Goal: Task Accomplishment & Management: Use online tool/utility

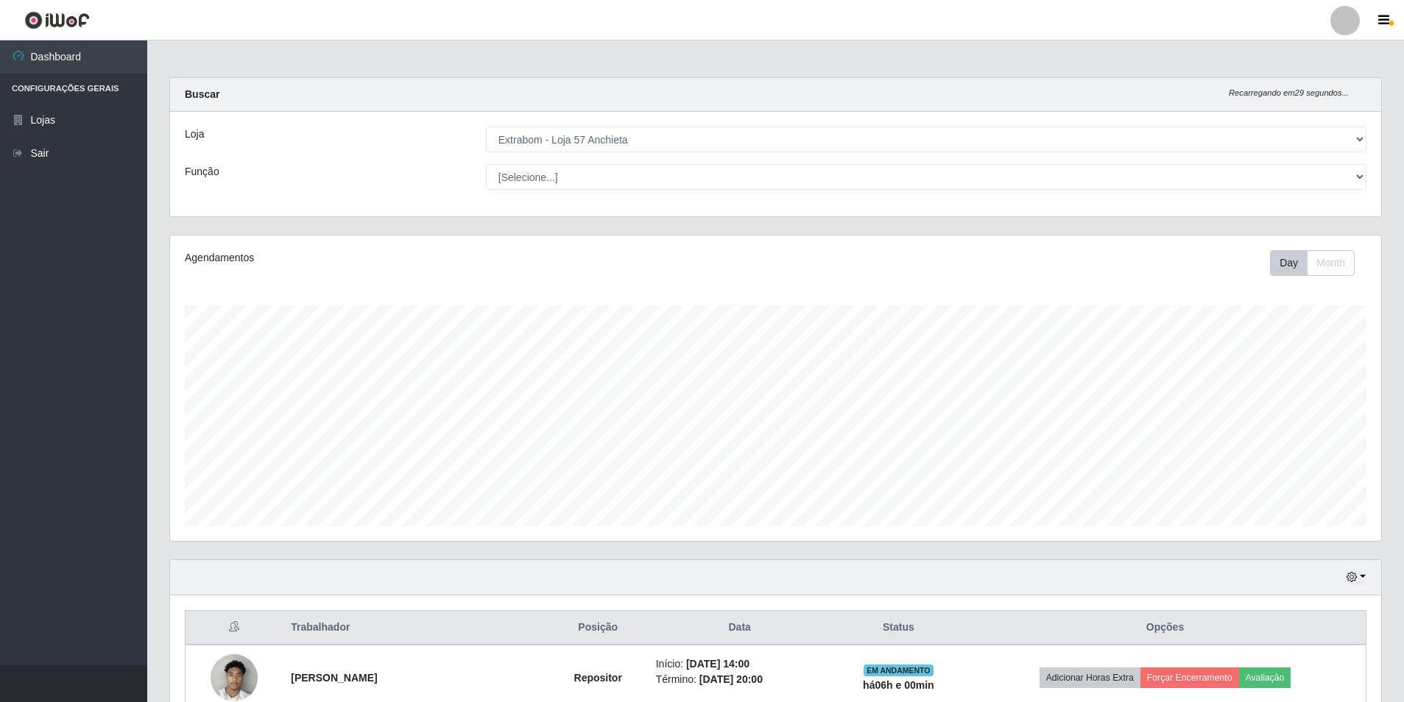
select select "470"
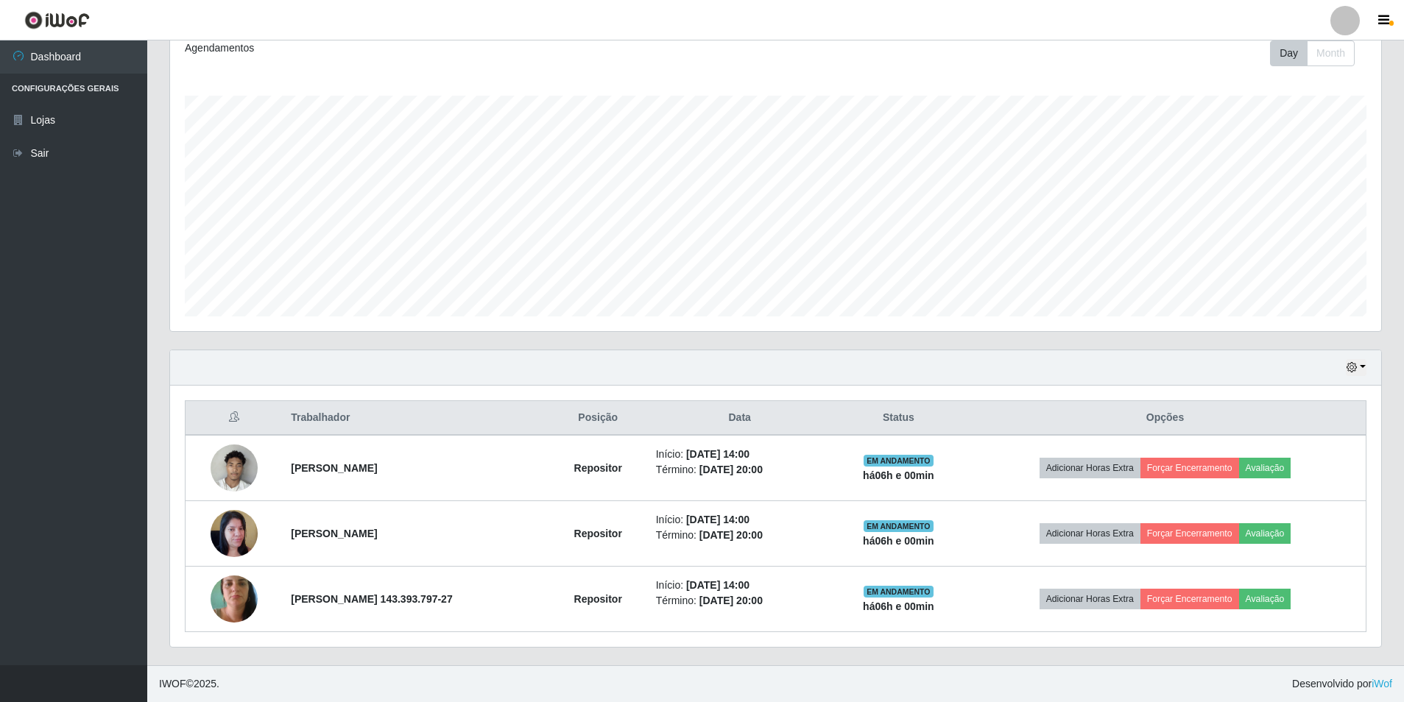
scroll to position [306, 1211]
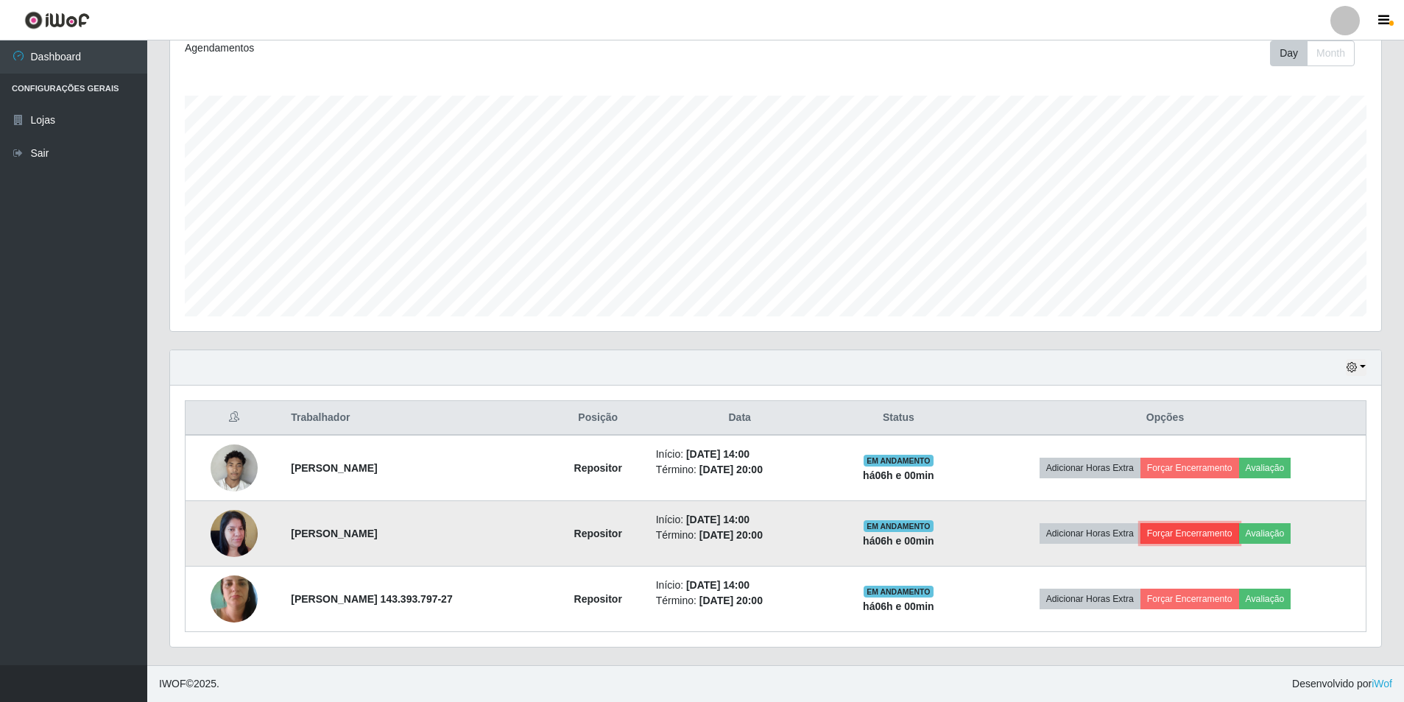
click at [1193, 531] on button "Forçar Encerramento" at bounding box center [1189, 533] width 99 height 21
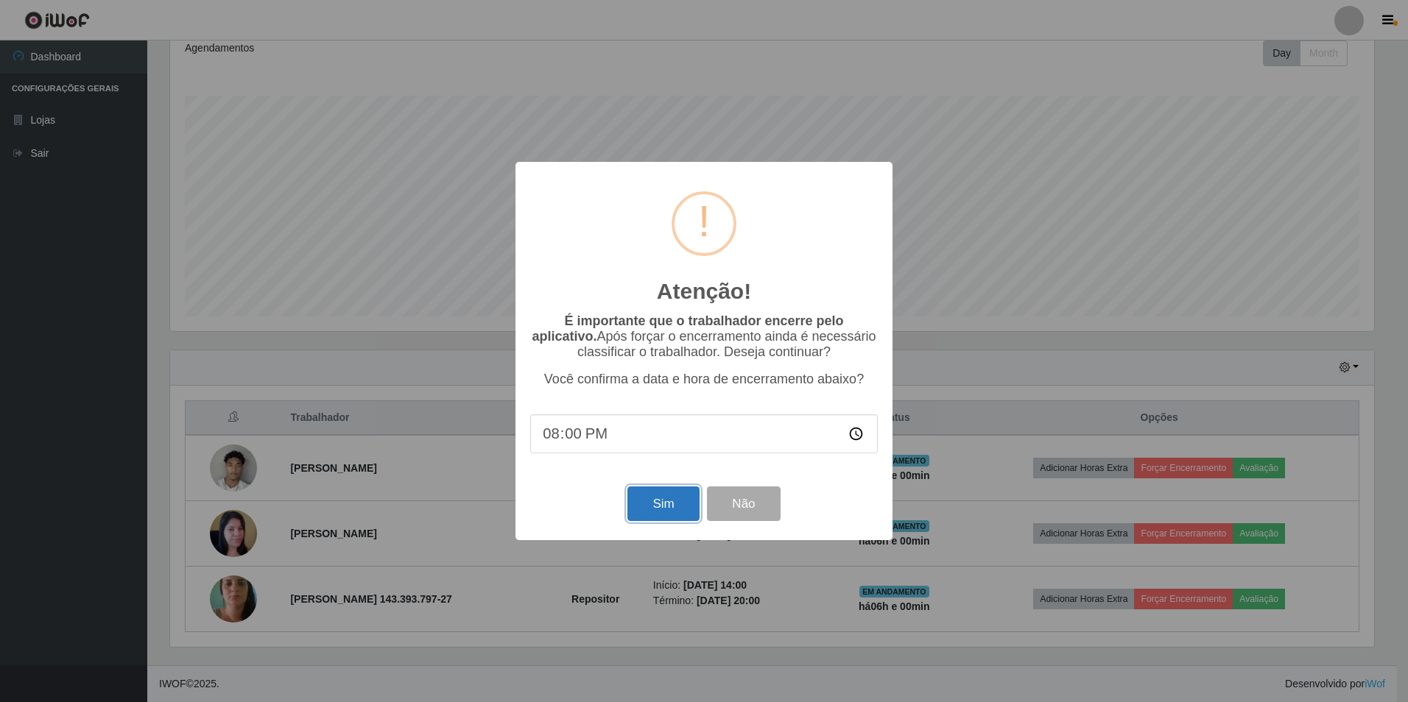
click at [670, 507] on button "Sim" at bounding box center [662, 504] width 71 height 35
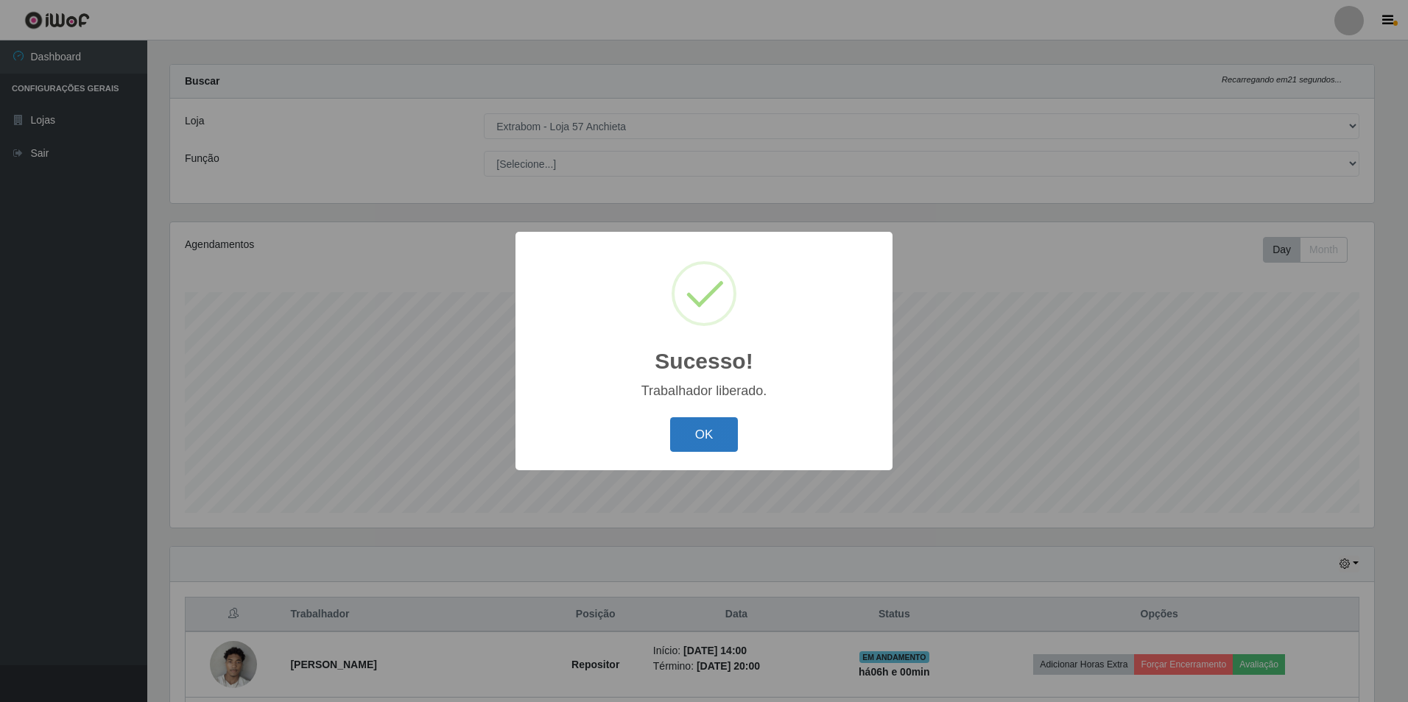
click at [705, 436] on button "OK" at bounding box center [704, 434] width 68 height 35
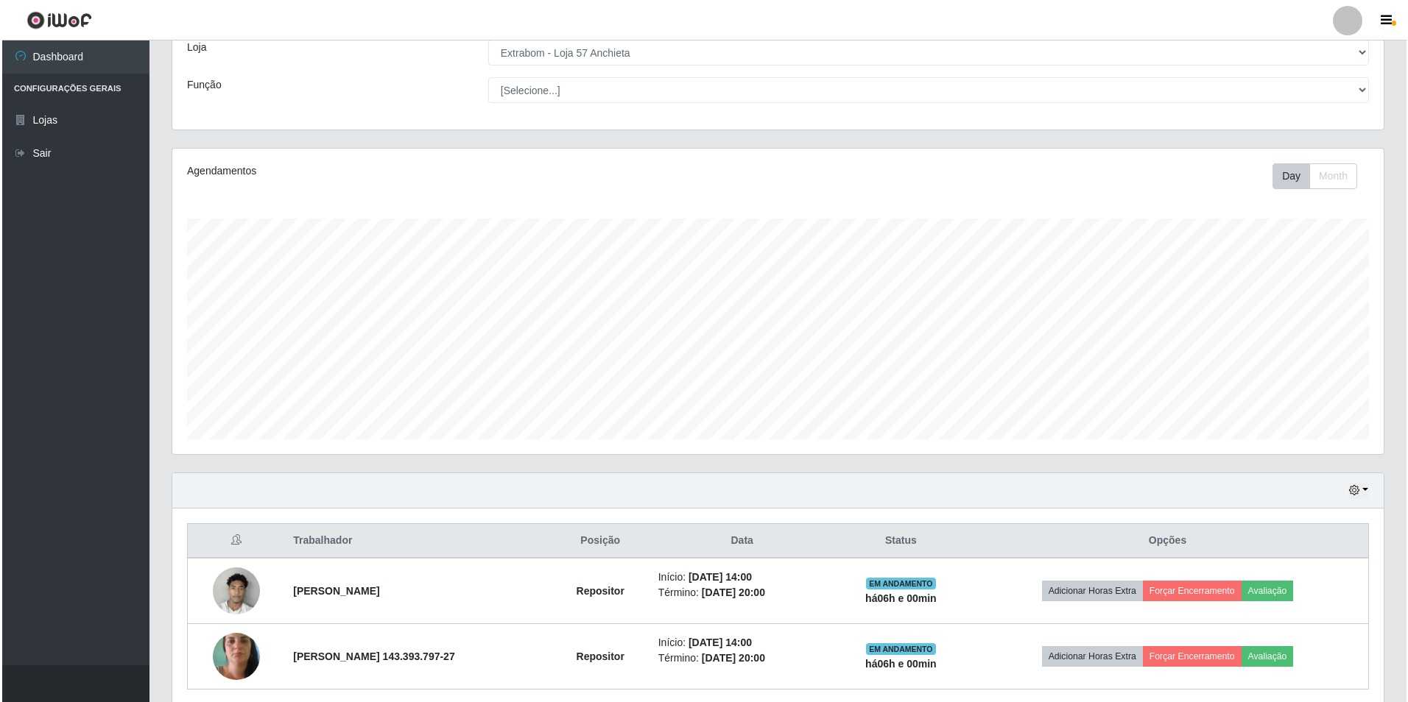
scroll to position [144, 0]
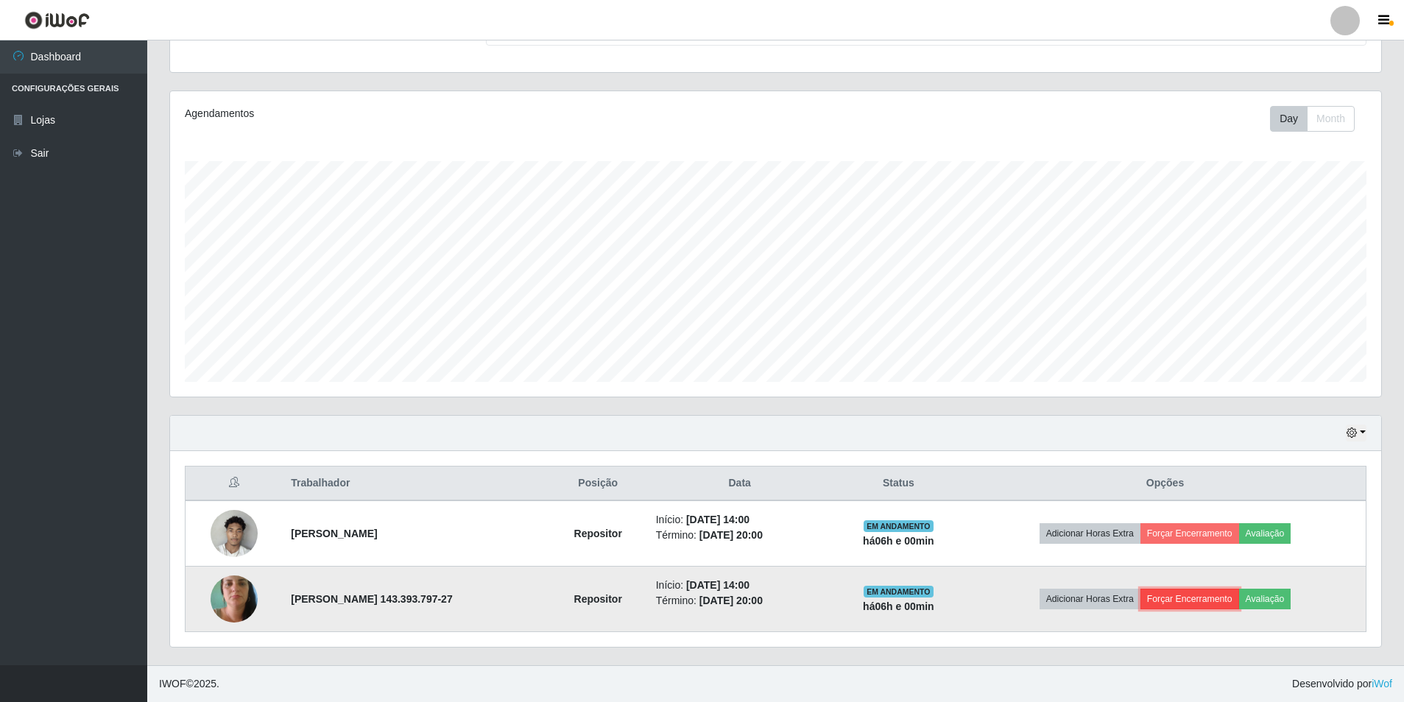
click at [1225, 599] on button "Forçar Encerramento" at bounding box center [1189, 599] width 99 height 21
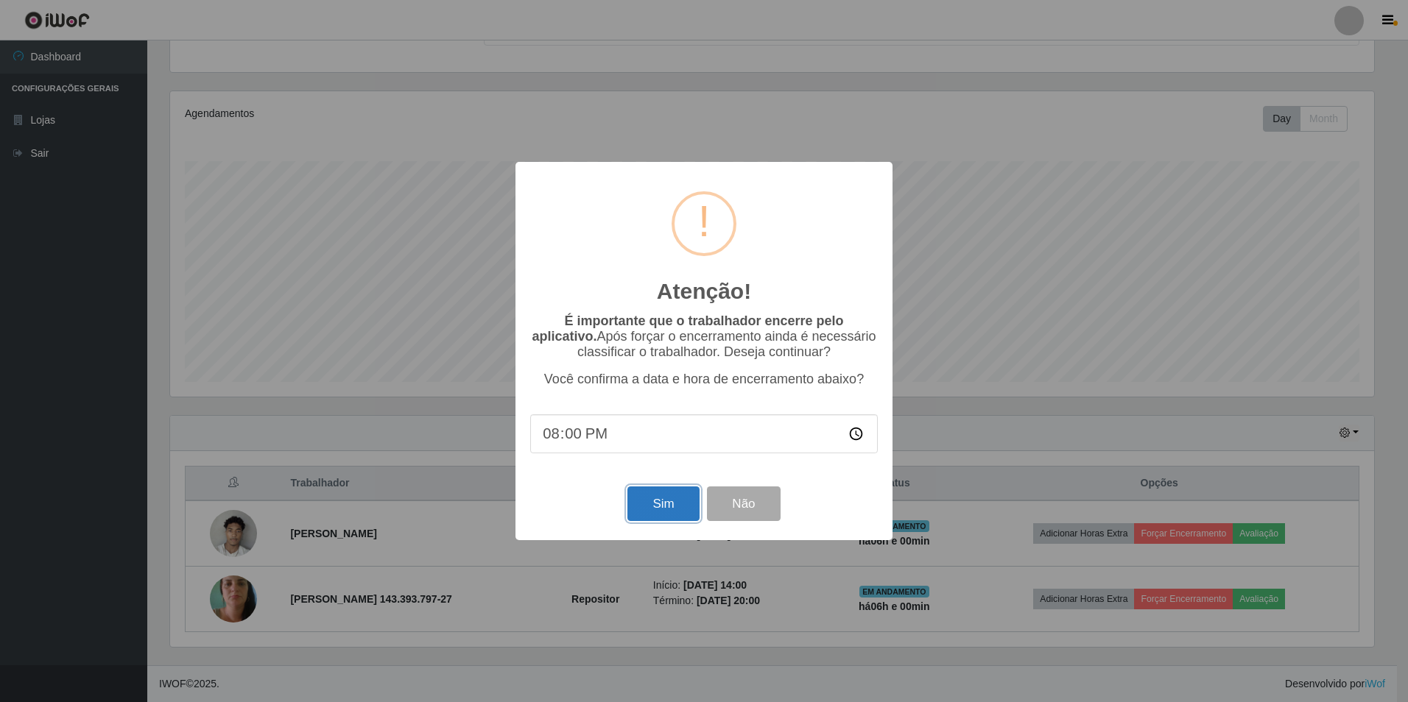
click at [655, 507] on button "Sim" at bounding box center [662, 504] width 71 height 35
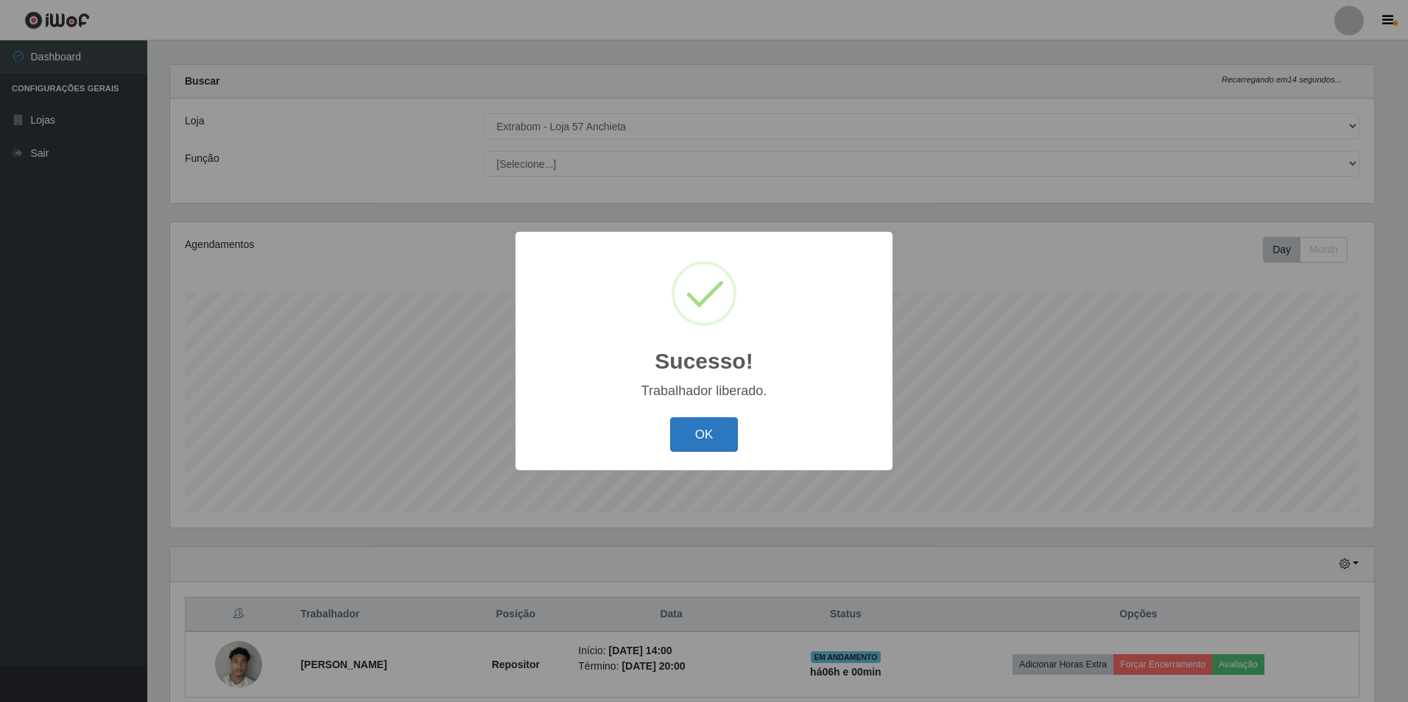
click at [718, 434] on button "OK" at bounding box center [704, 434] width 68 height 35
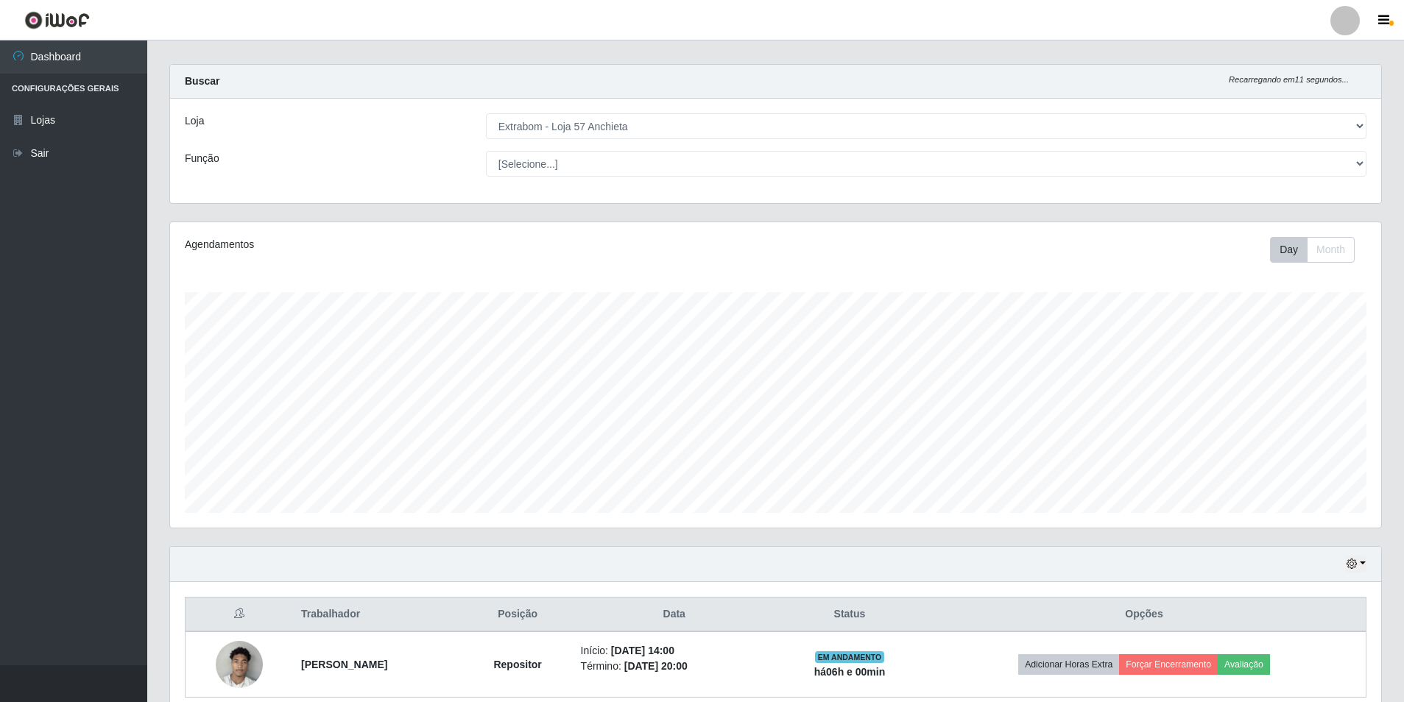
scroll to position [79, 0]
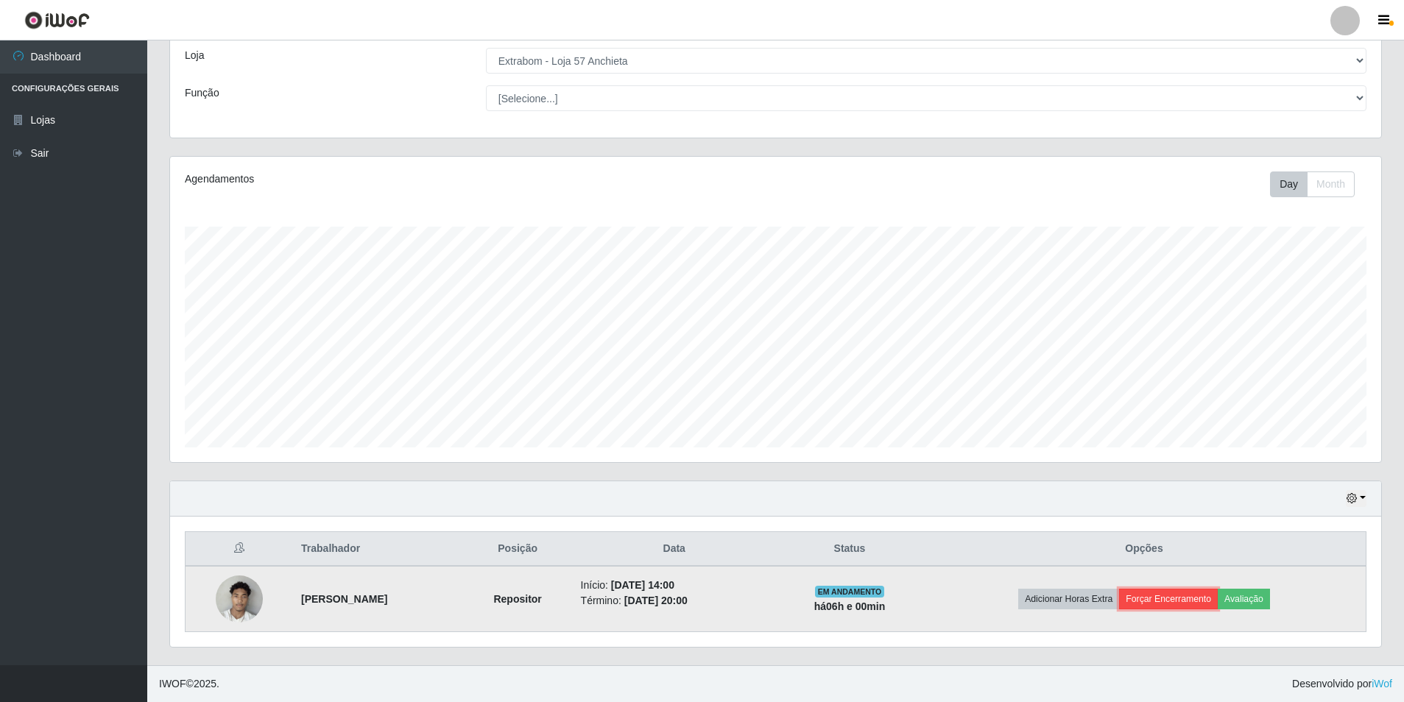
click at [1191, 598] on button "Forçar Encerramento" at bounding box center [1168, 599] width 99 height 21
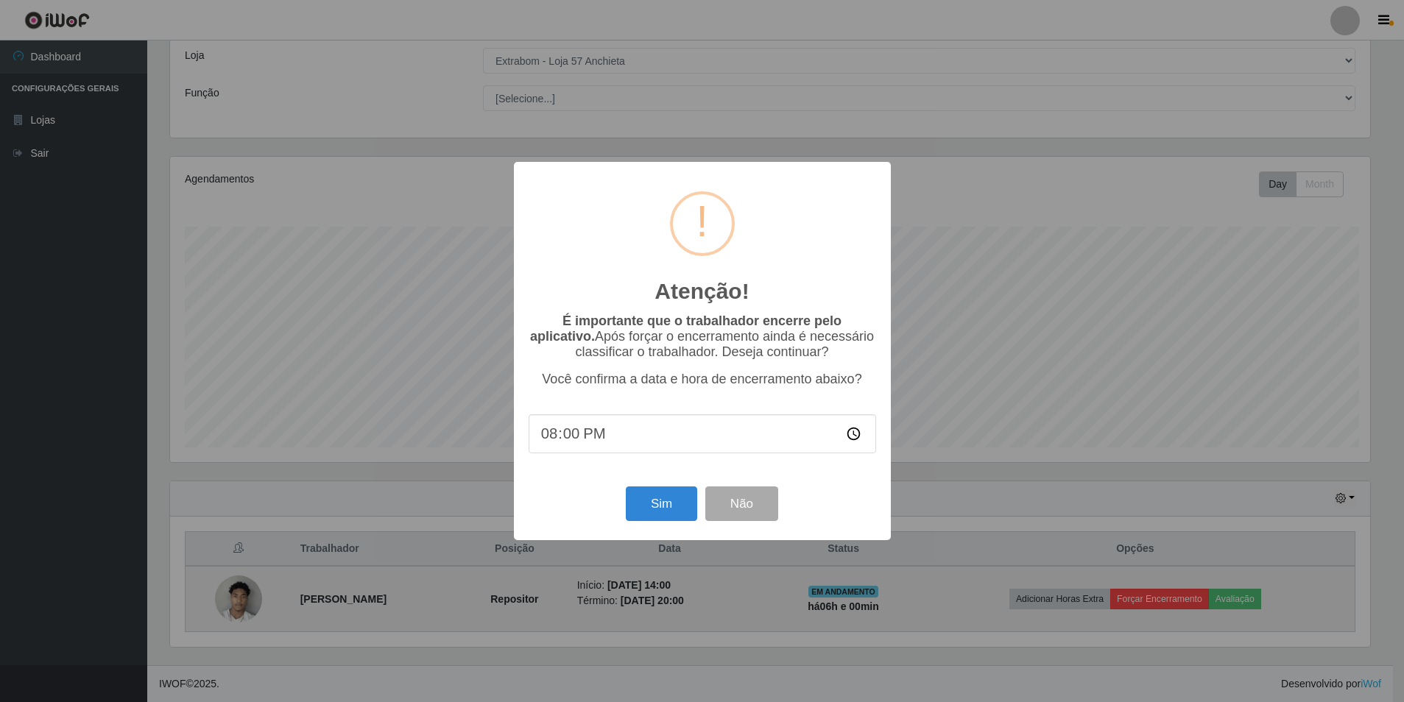
scroll to position [306, 1204]
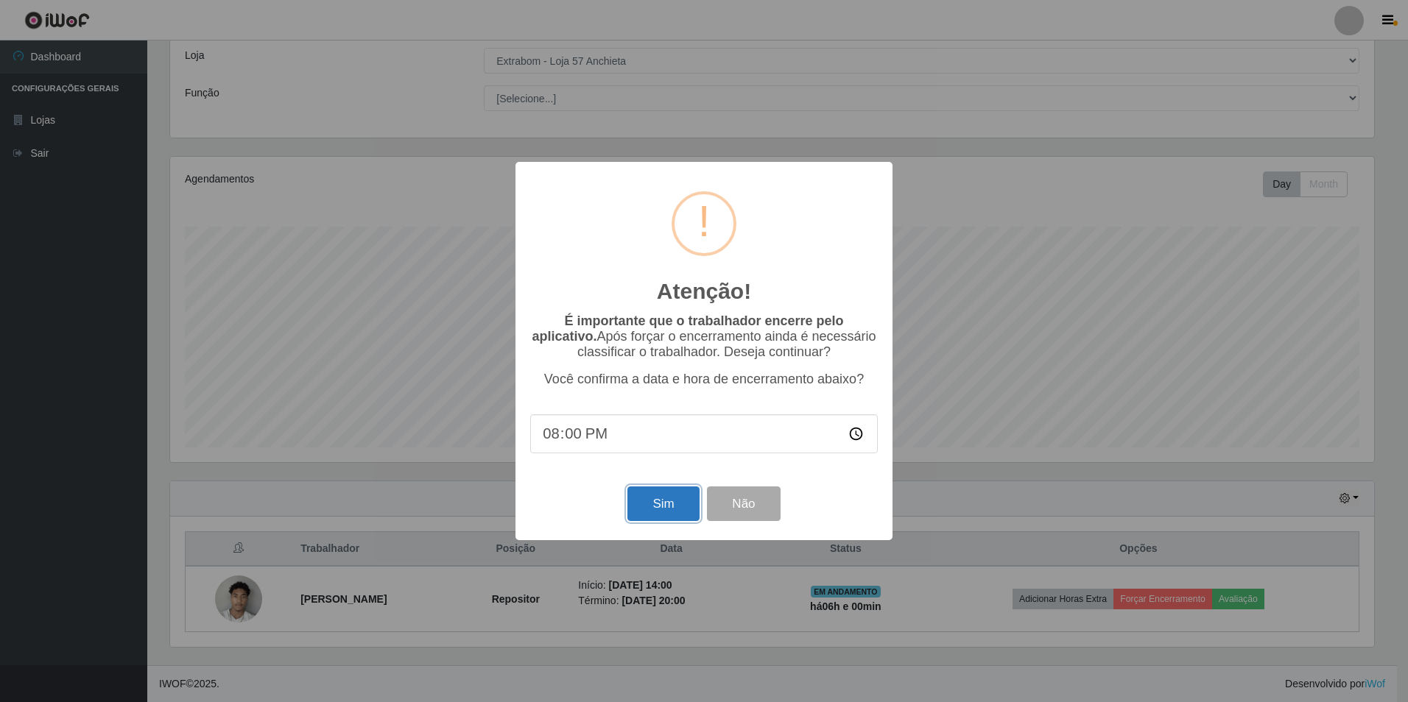
click at [658, 516] on button "Sim" at bounding box center [662, 504] width 71 height 35
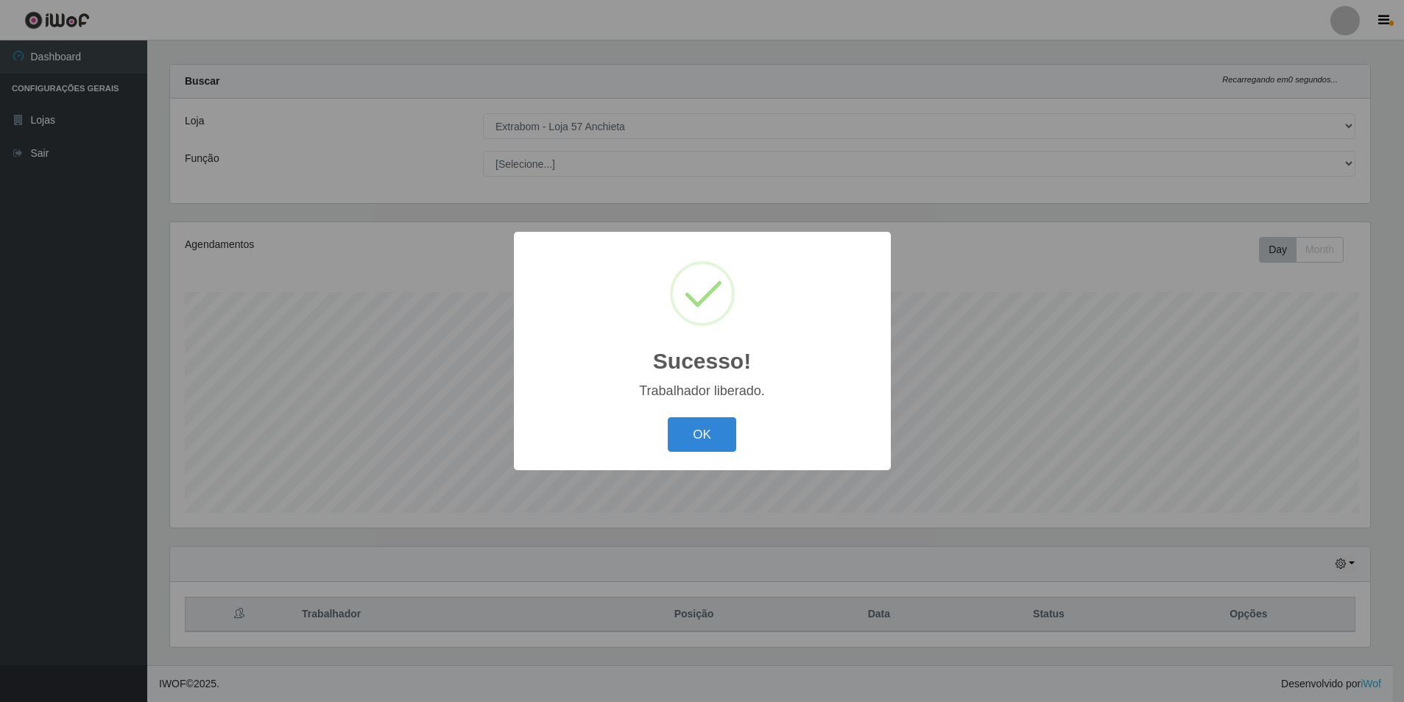
scroll to position [0, 0]
click at [716, 434] on button "OK" at bounding box center [704, 434] width 68 height 35
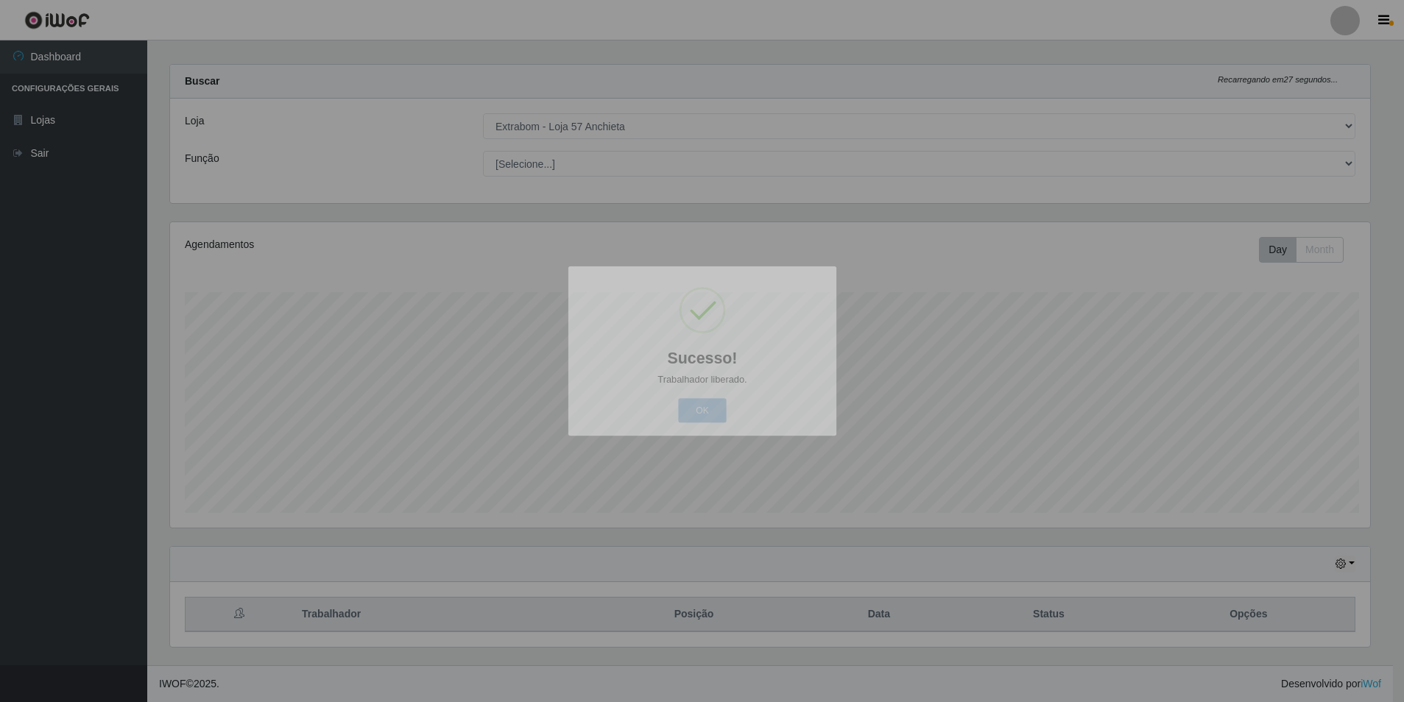
scroll to position [306, 1211]
